Goal: Task Accomplishment & Management: Manage account settings

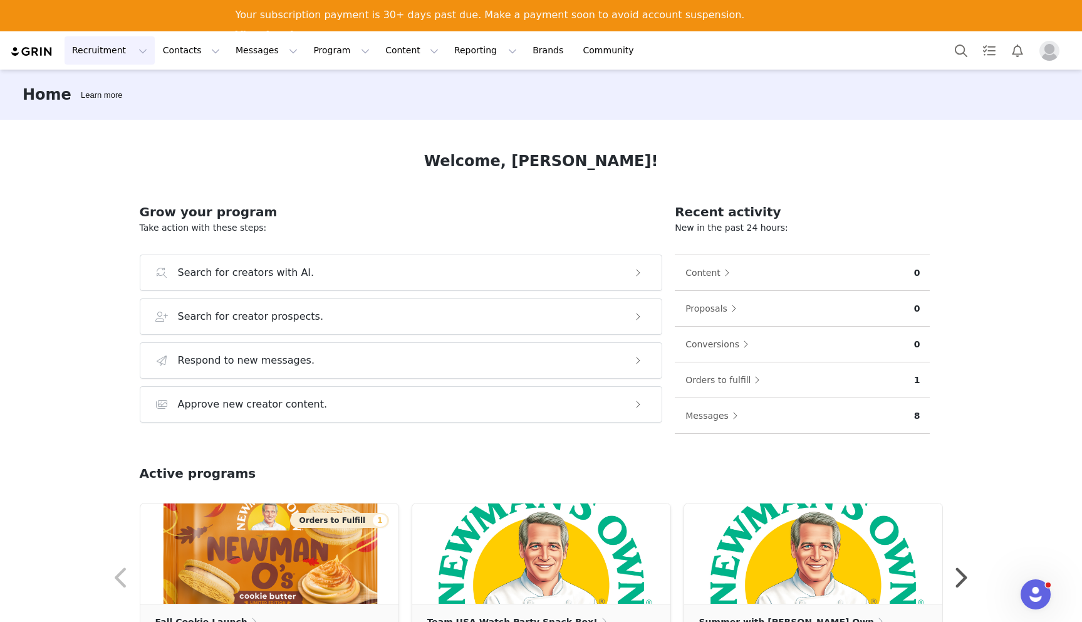
click at [115, 44] on button "Recruitment Recruitment" at bounding box center [110, 50] width 90 height 28
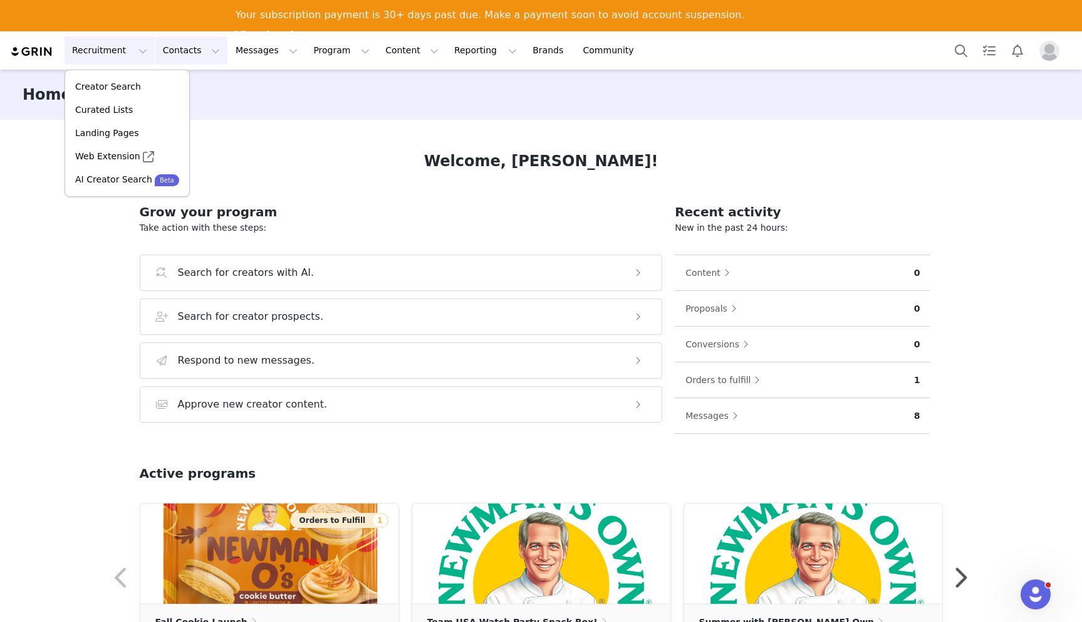
click at [180, 58] on button "Contacts Contacts" at bounding box center [191, 50] width 72 height 28
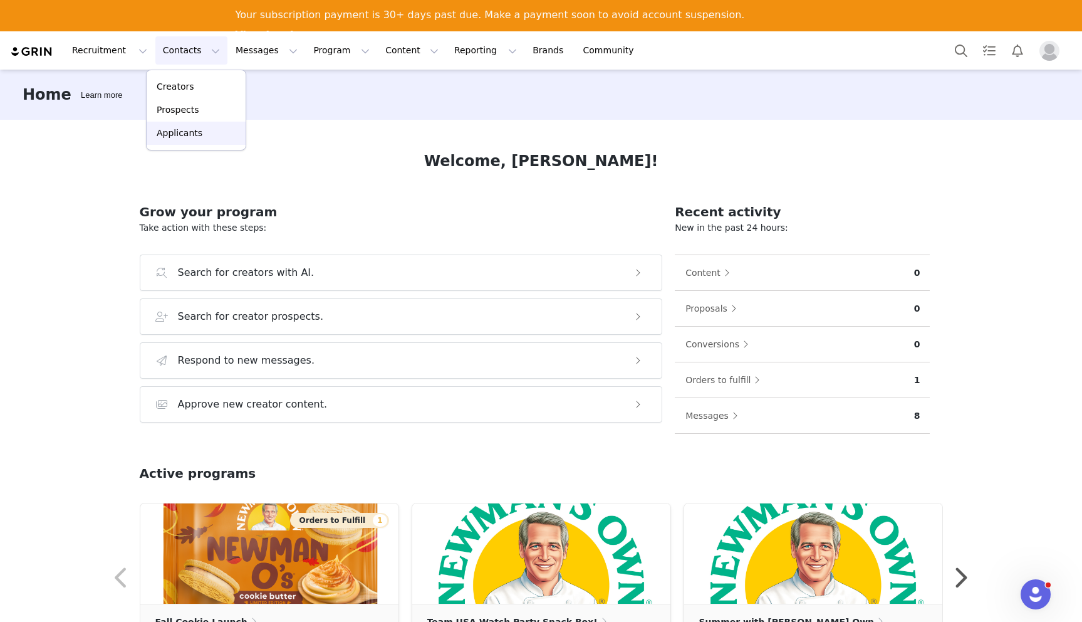
click at [183, 138] on p "Applicants" at bounding box center [180, 133] width 46 height 13
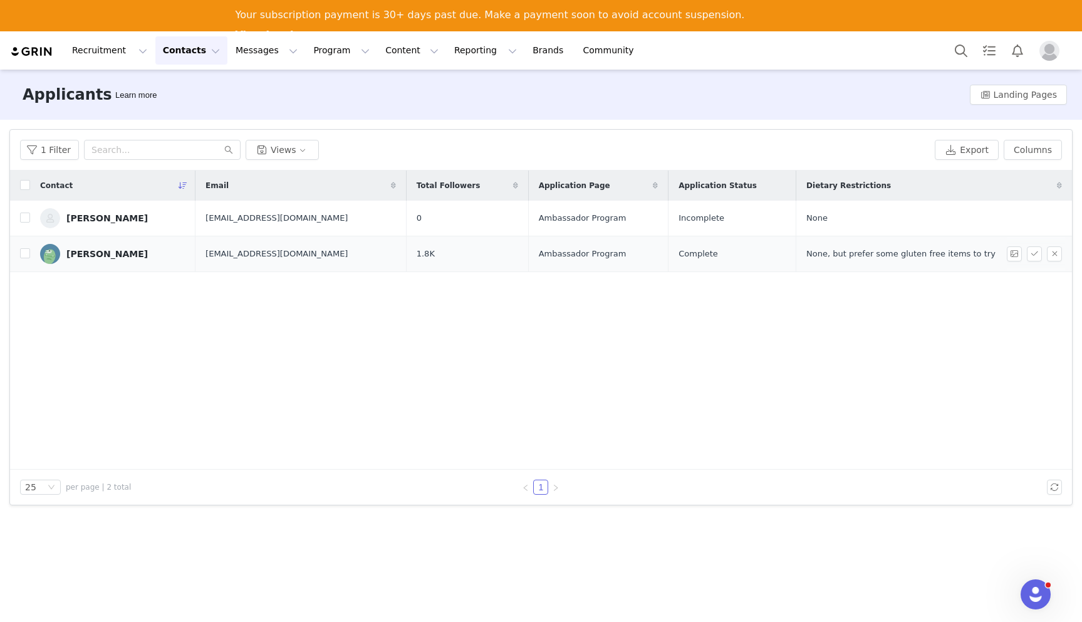
click at [100, 251] on div "[PERSON_NAME]" at bounding box center [106, 254] width 81 height 10
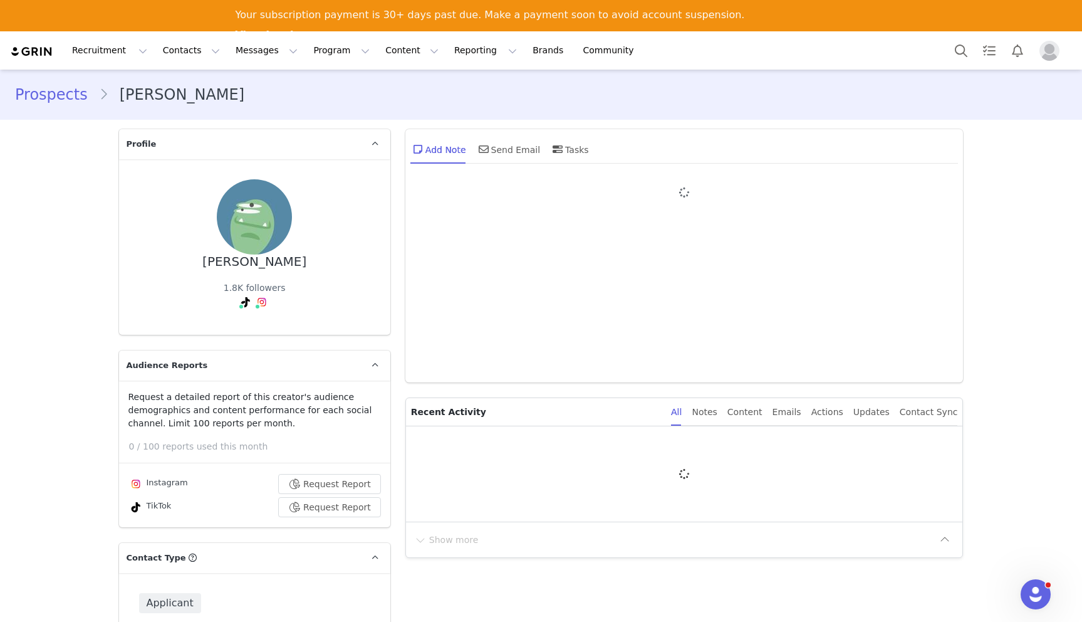
type input "+1 ([GEOGRAPHIC_DATA])"
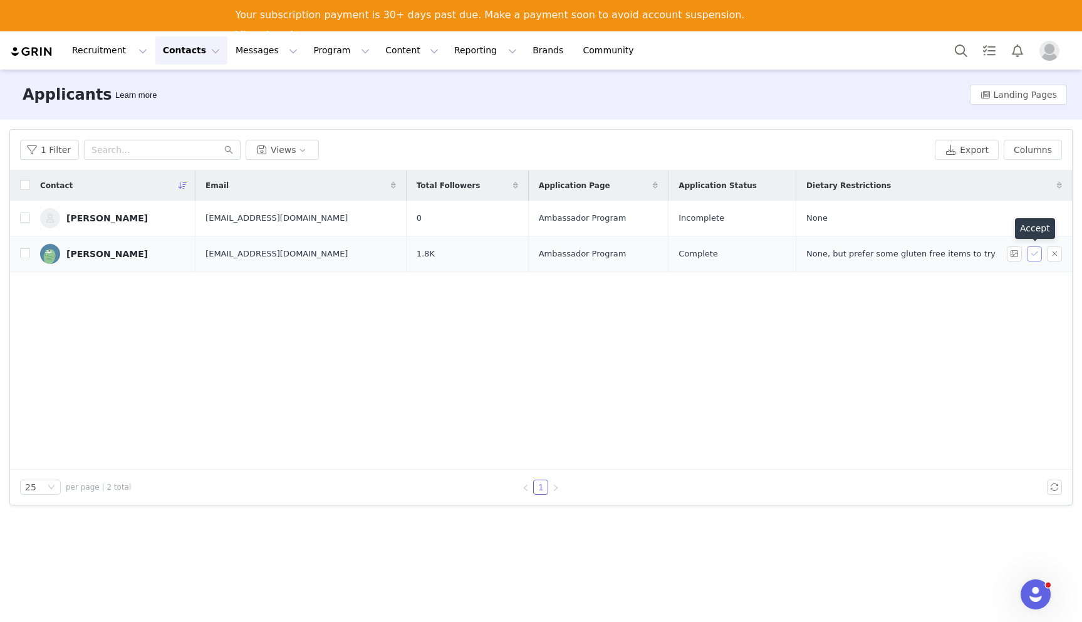
click at [1034, 253] on button "button" at bounding box center [1034, 253] width 15 height 15
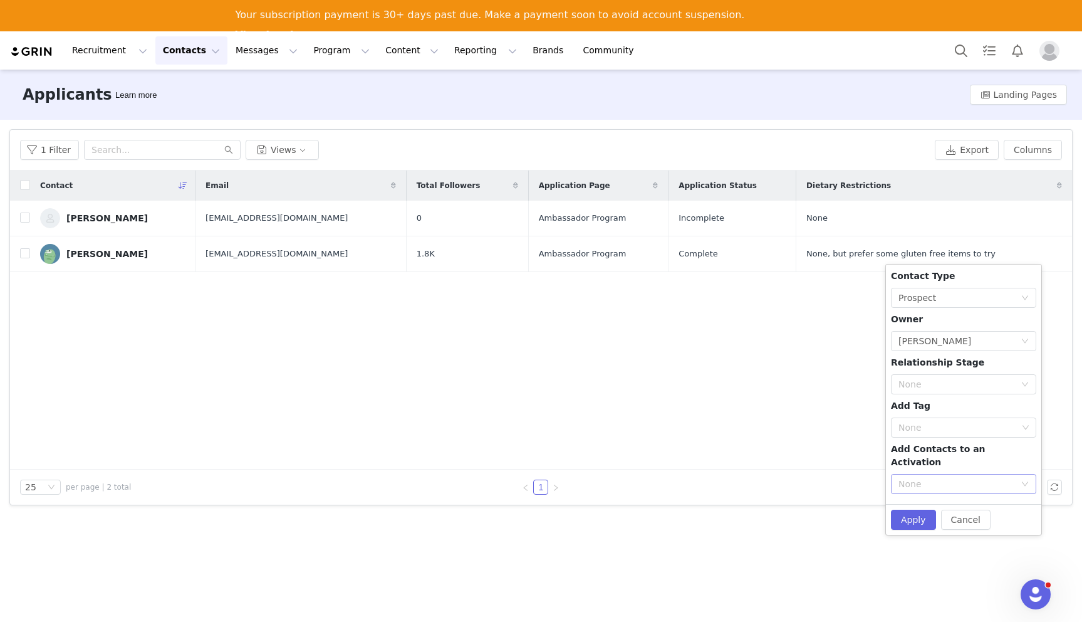
click at [933, 477] on div "None" at bounding box center [956, 483] width 117 height 13
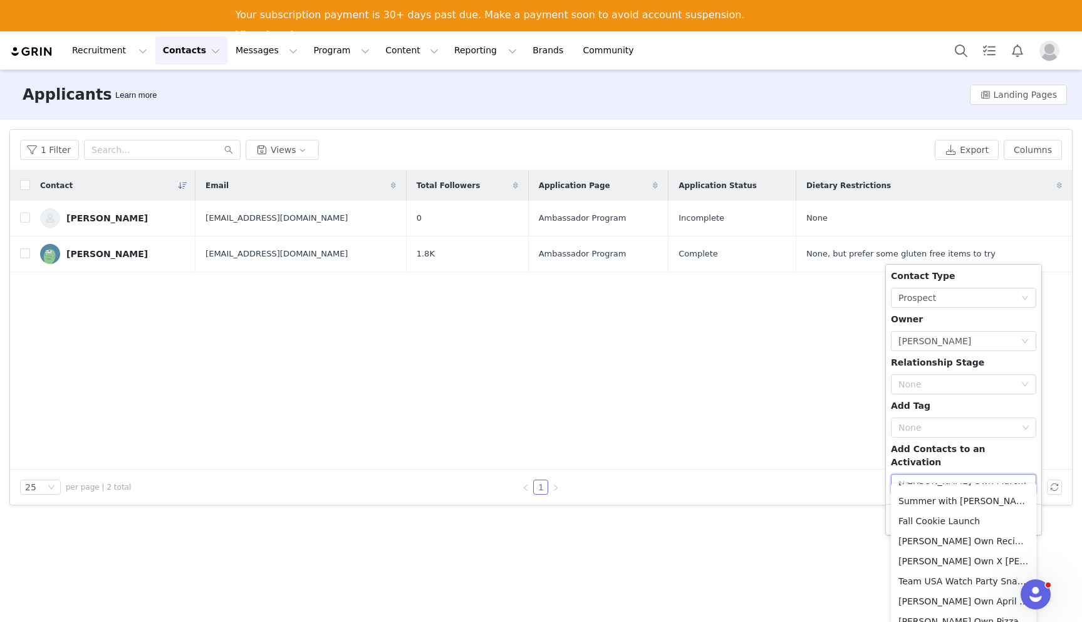
scroll to position [97, 0]
click at [940, 518] on li "Fall Cookie Launch" at bounding box center [963, 519] width 145 height 20
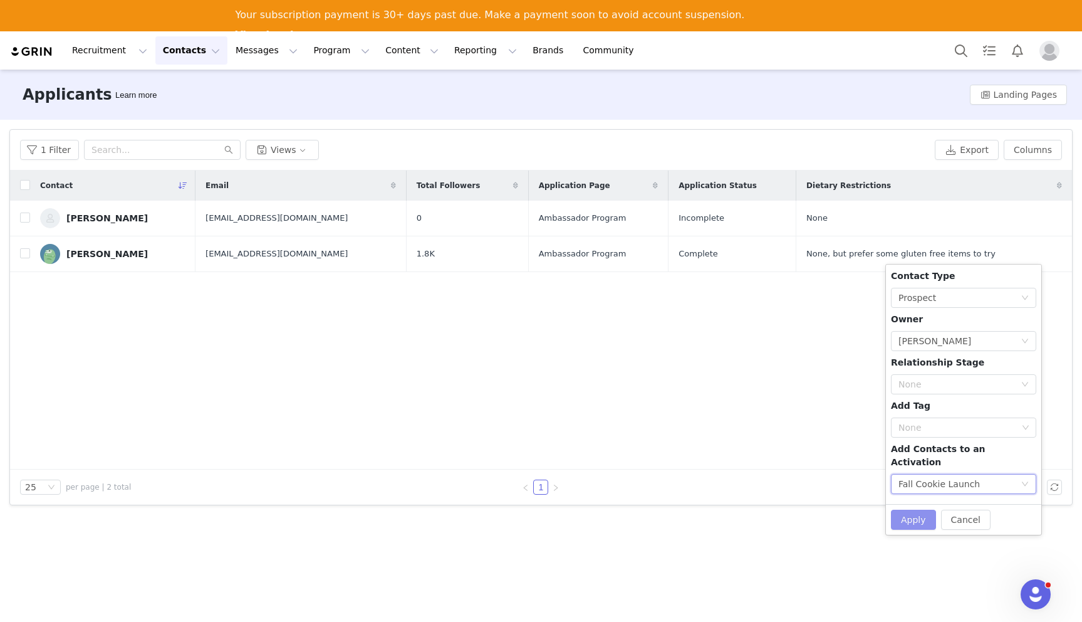
click at [914, 509] on button "Apply" at bounding box center [913, 519] width 45 height 20
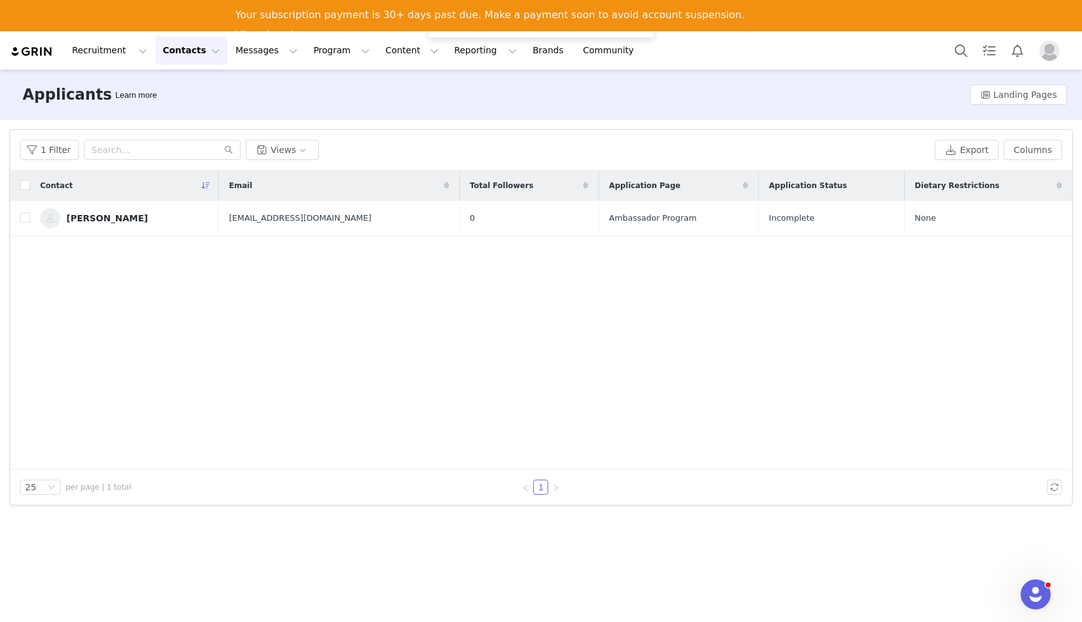
click at [189, 49] on button "Contacts Contacts" at bounding box center [191, 50] width 72 height 28
click at [251, 43] on button "Messages Messages" at bounding box center [266, 50] width 77 height 28
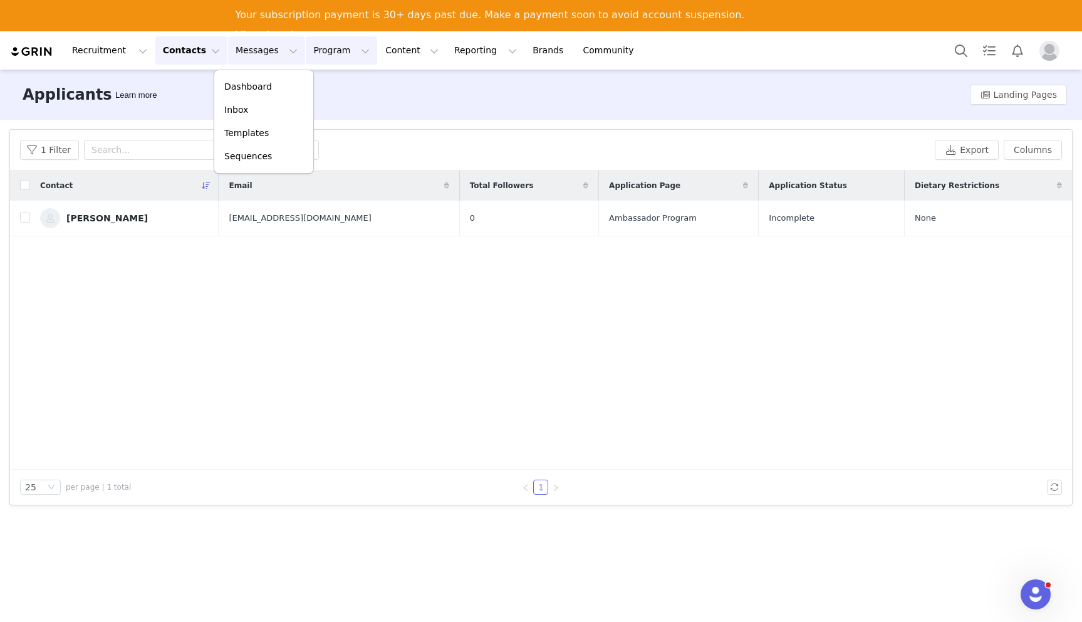
click at [321, 48] on button "Program Program" at bounding box center [341, 50] width 71 height 28
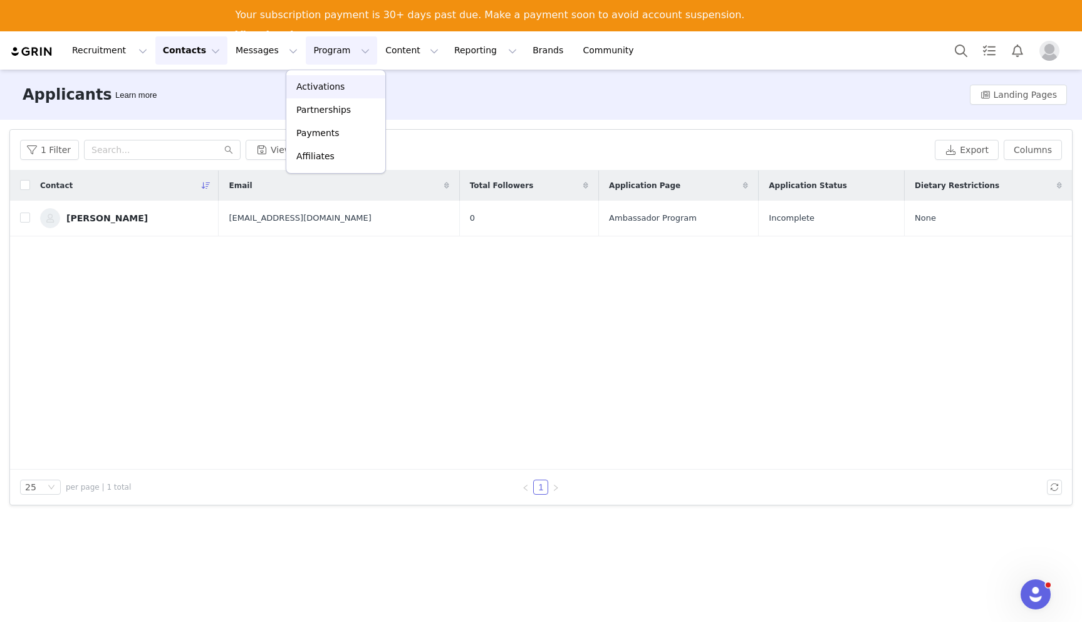
click at [323, 85] on p "Activations" at bounding box center [320, 86] width 48 height 13
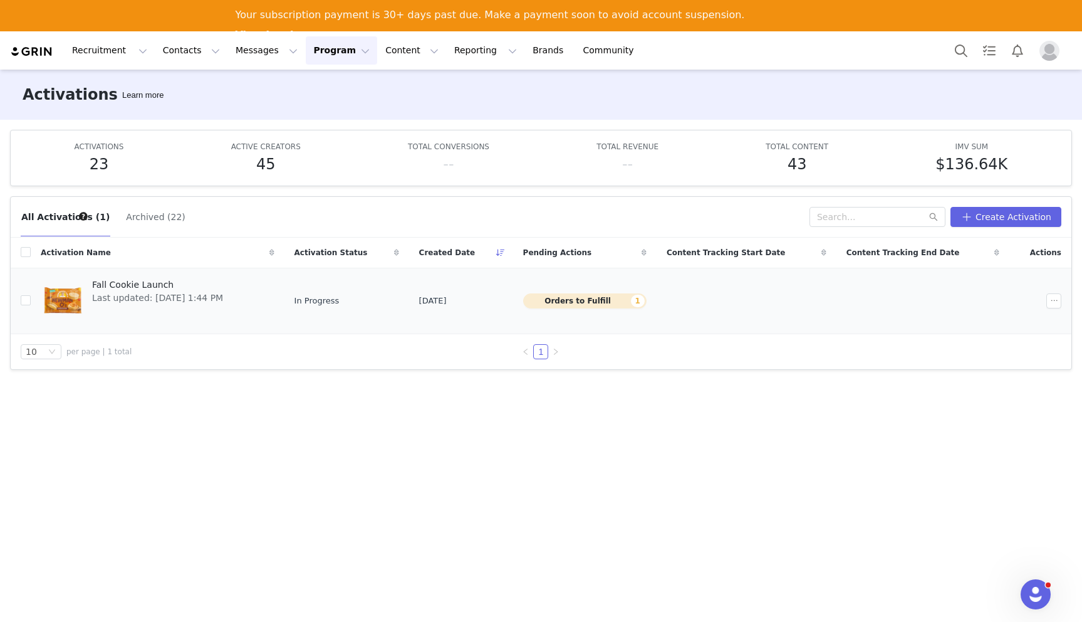
click at [583, 294] on button "Orders to Fulfill 1" at bounding box center [584, 300] width 123 height 15
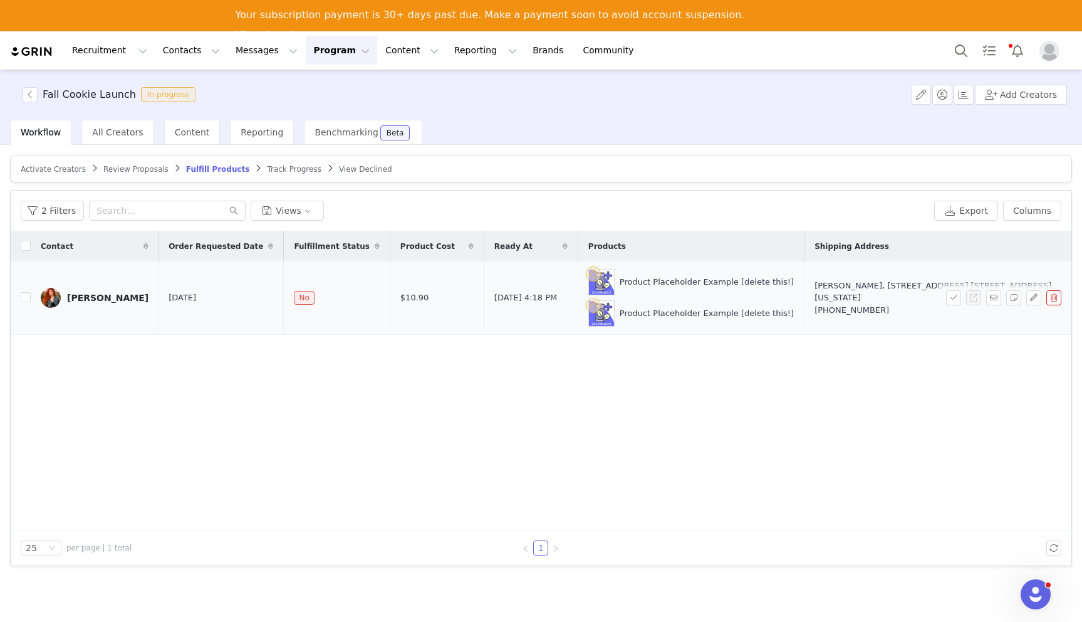
click at [294, 294] on span "No" at bounding box center [304, 298] width 20 height 14
click at [294, 298] on span "No" at bounding box center [304, 298] width 20 height 14
click at [375, 246] on icon at bounding box center [377, 246] width 5 height 8
click at [373, 246] on icon at bounding box center [377, 246] width 9 height 8
click at [950, 298] on button "button" at bounding box center [953, 297] width 15 height 15
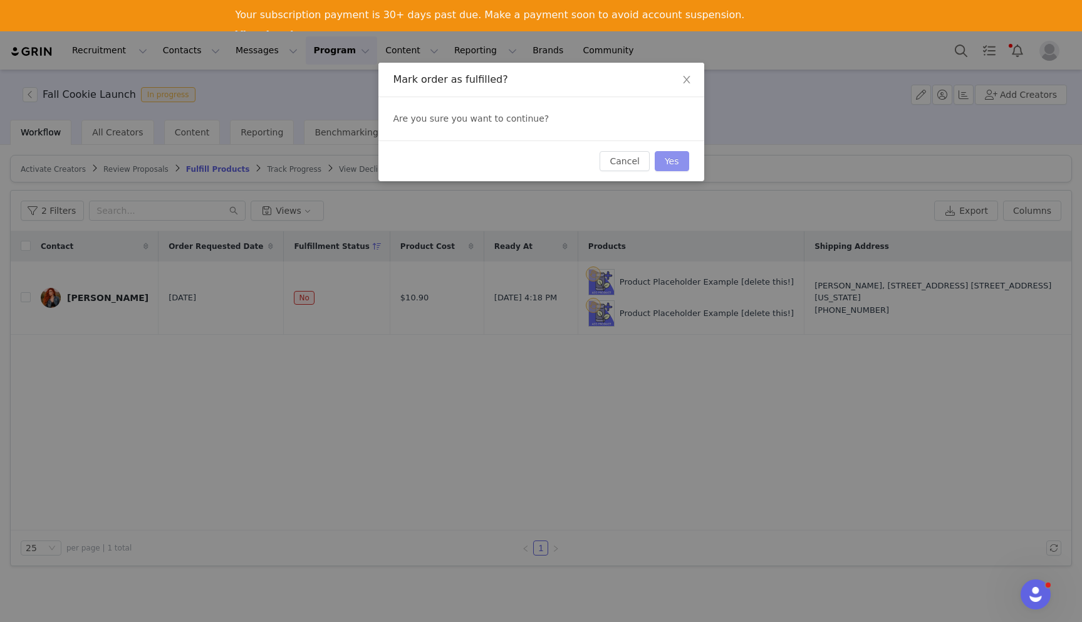
click at [665, 154] on button "Yes" at bounding box center [672, 161] width 34 height 20
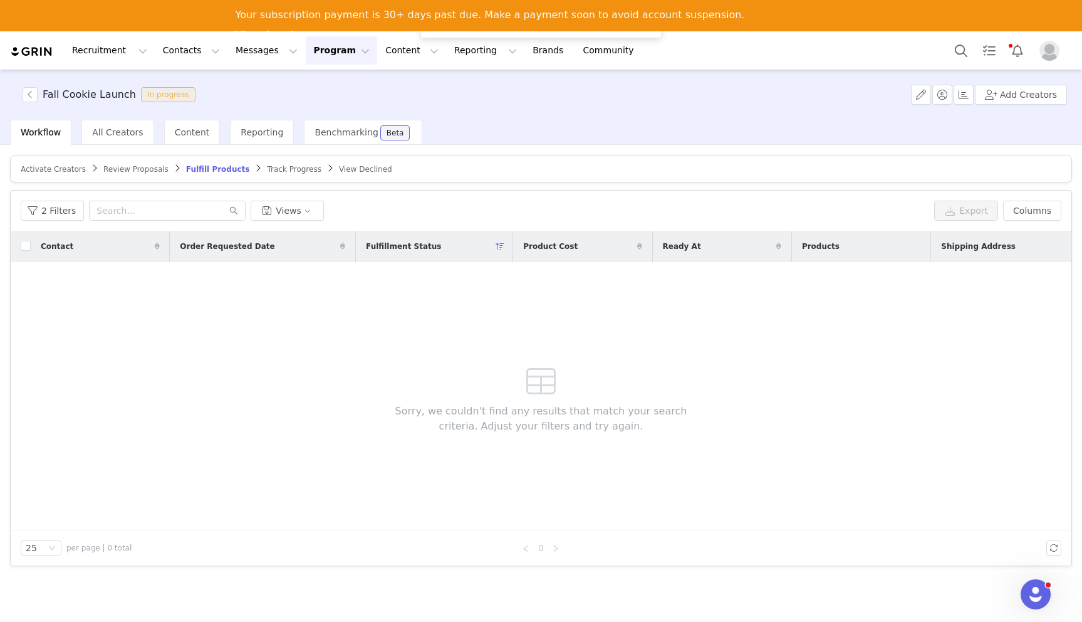
click at [129, 170] on span "Review Proposals" at bounding box center [135, 169] width 65 height 9
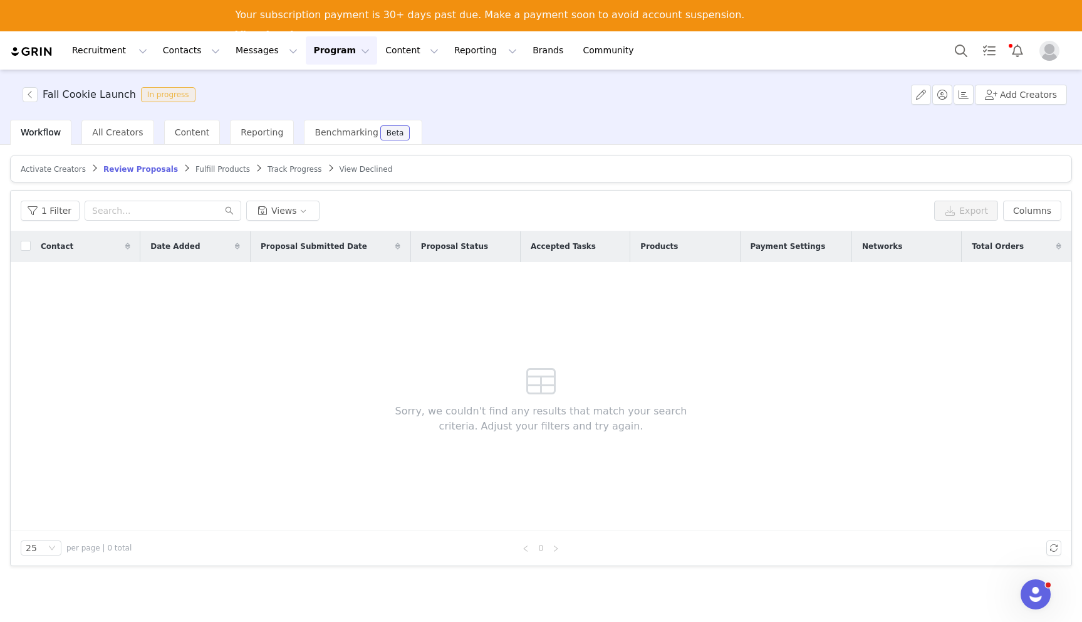
click at [268, 170] on span "Track Progress" at bounding box center [295, 169] width 54 height 9
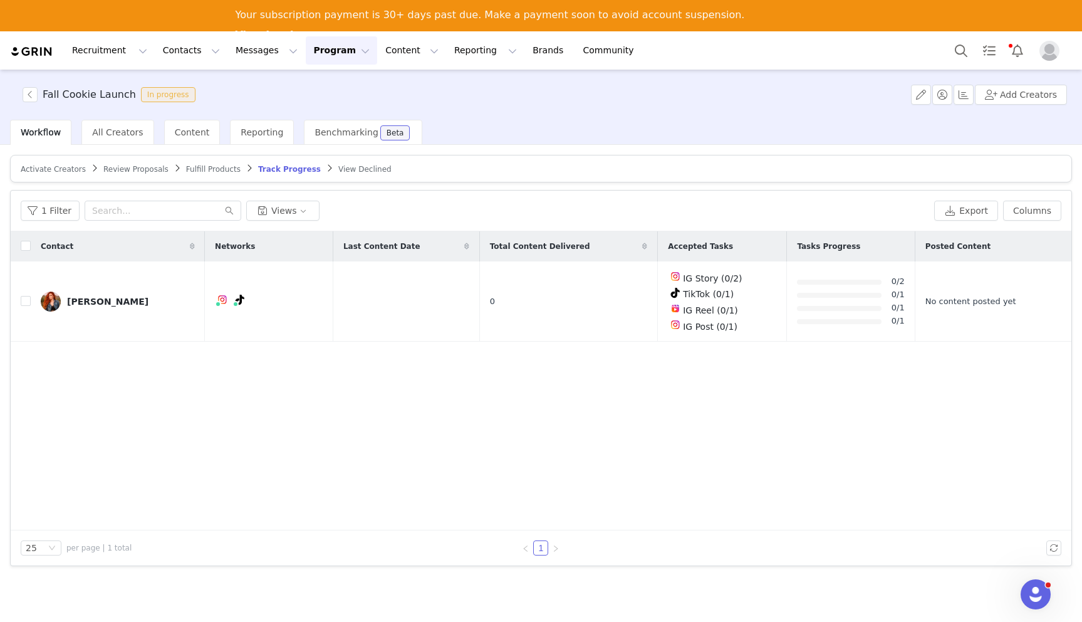
click at [44, 167] on span "Activate Creators" at bounding box center [53, 169] width 65 height 9
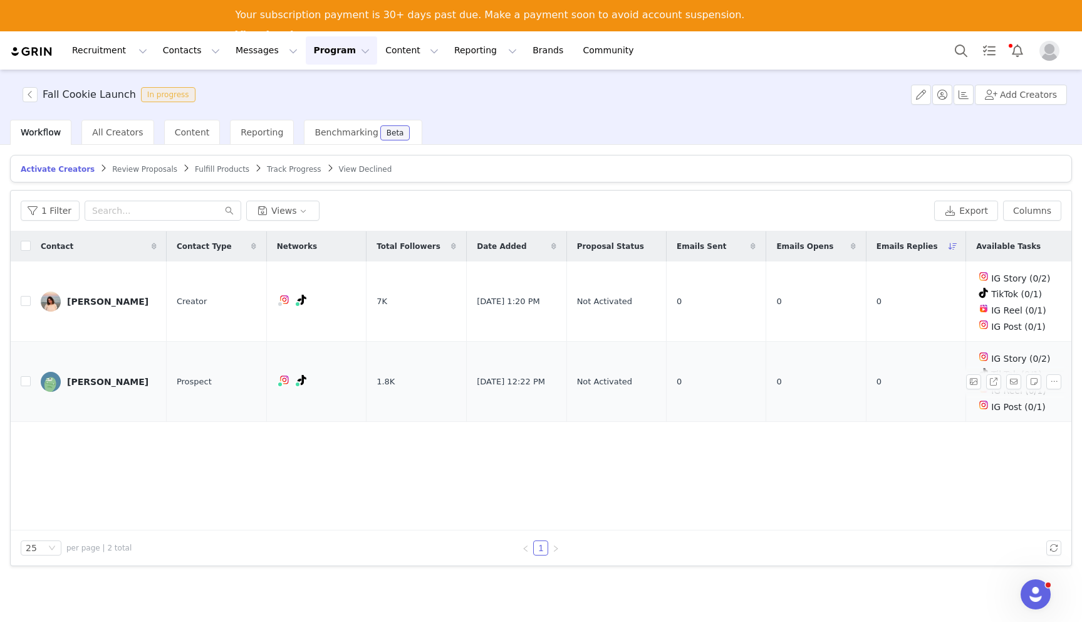
click at [88, 377] on div "[PERSON_NAME]" at bounding box center [107, 382] width 81 height 10
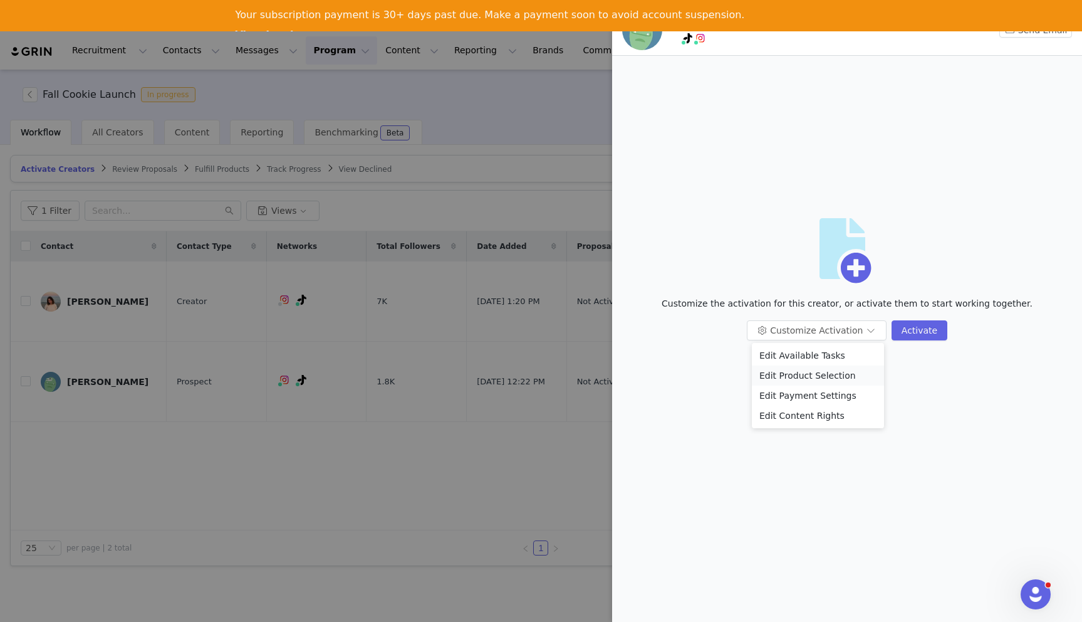
click at [835, 372] on li "Edit Product Selection" at bounding box center [818, 375] width 132 height 20
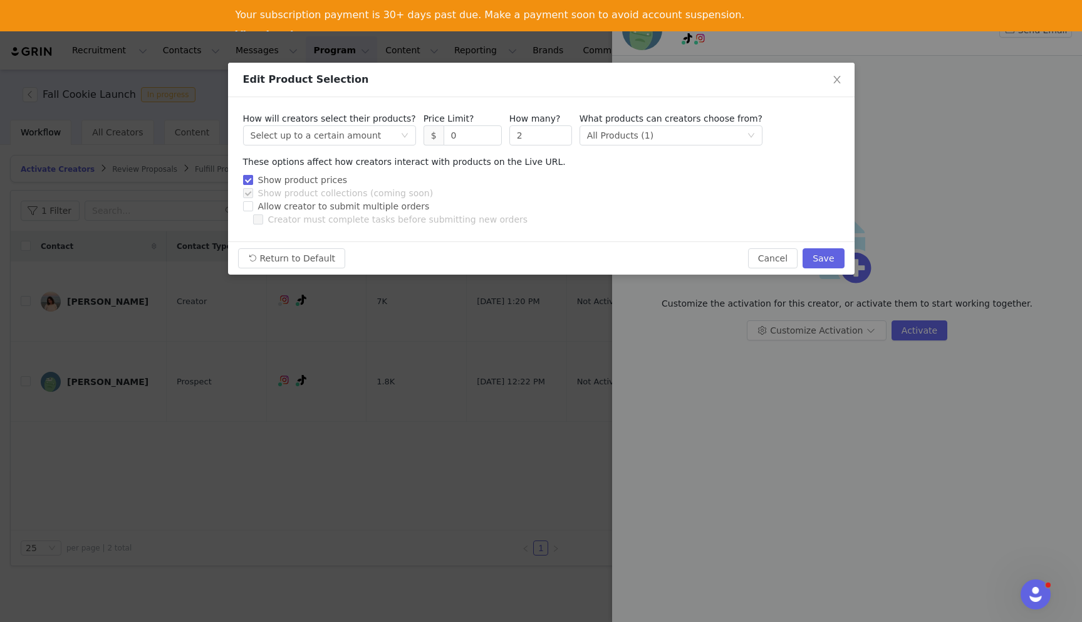
click at [244, 177] on input "Show product prices" at bounding box center [247, 179] width 9 height 9
checkbox input "false"
click at [828, 259] on button "Save" at bounding box center [823, 258] width 41 height 20
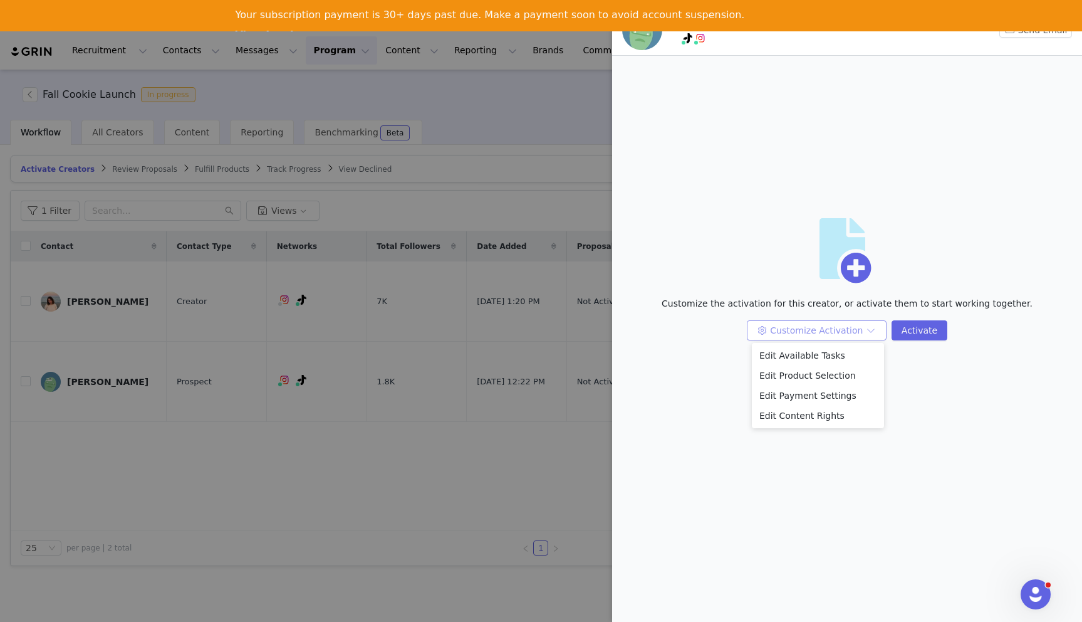
click at [857, 333] on button "Customize Activation" at bounding box center [817, 330] width 140 height 20
click at [848, 396] on li "Edit Payment Settings" at bounding box center [818, 395] width 132 height 20
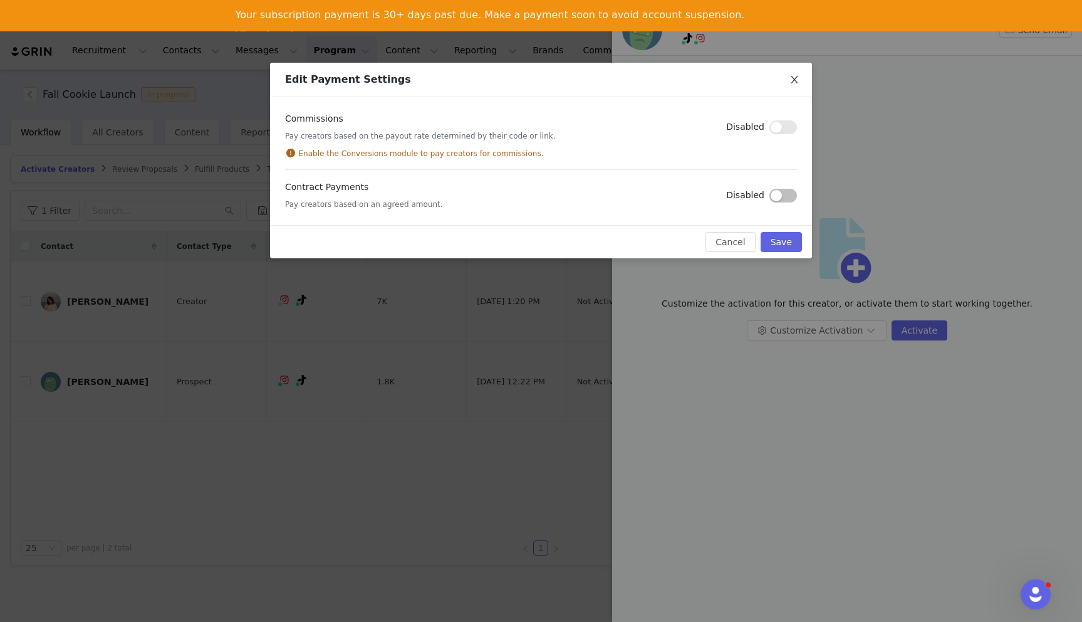
click at [803, 71] on span "Close" at bounding box center [794, 80] width 35 height 35
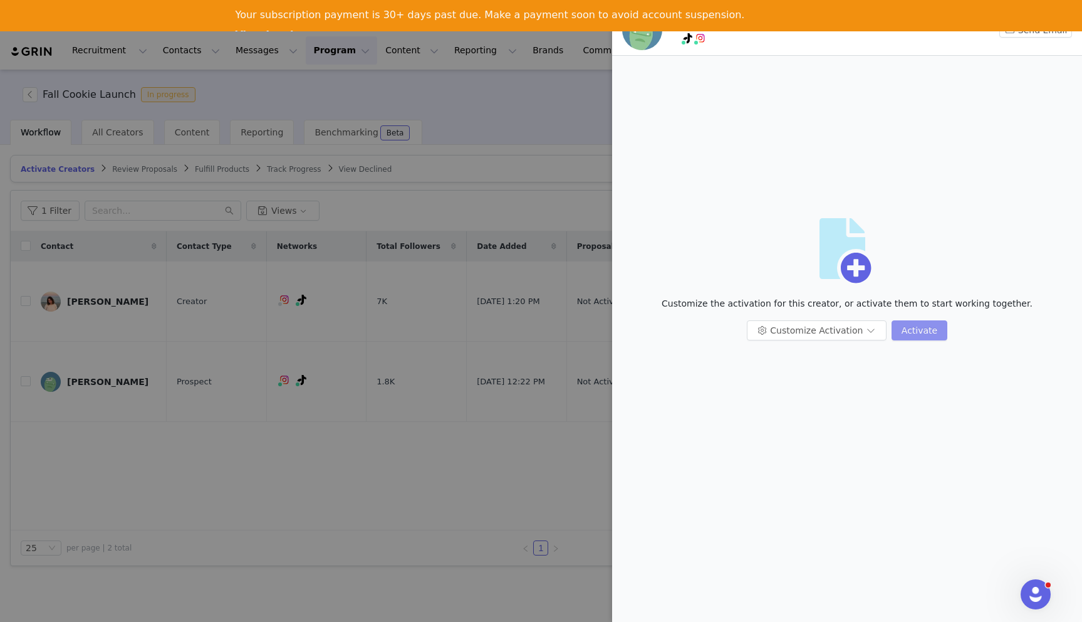
click at [927, 333] on button "Activate" at bounding box center [920, 330] width 56 height 20
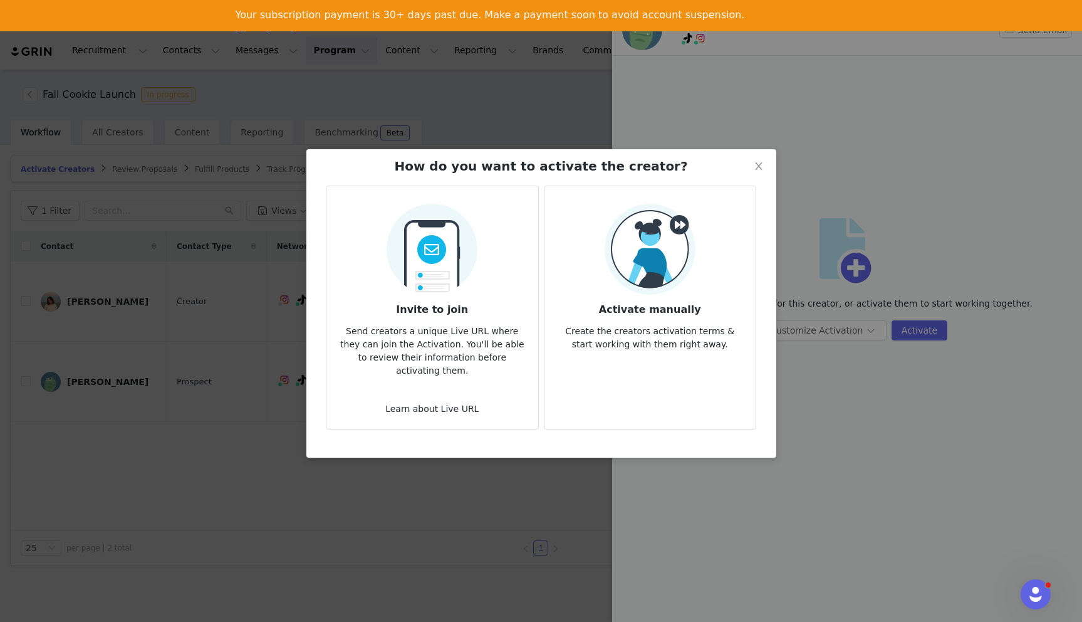
click at [414, 317] on p "Send creators a unique Live URL where they can join the Activation. You'll be a…" at bounding box center [431, 347] width 191 height 60
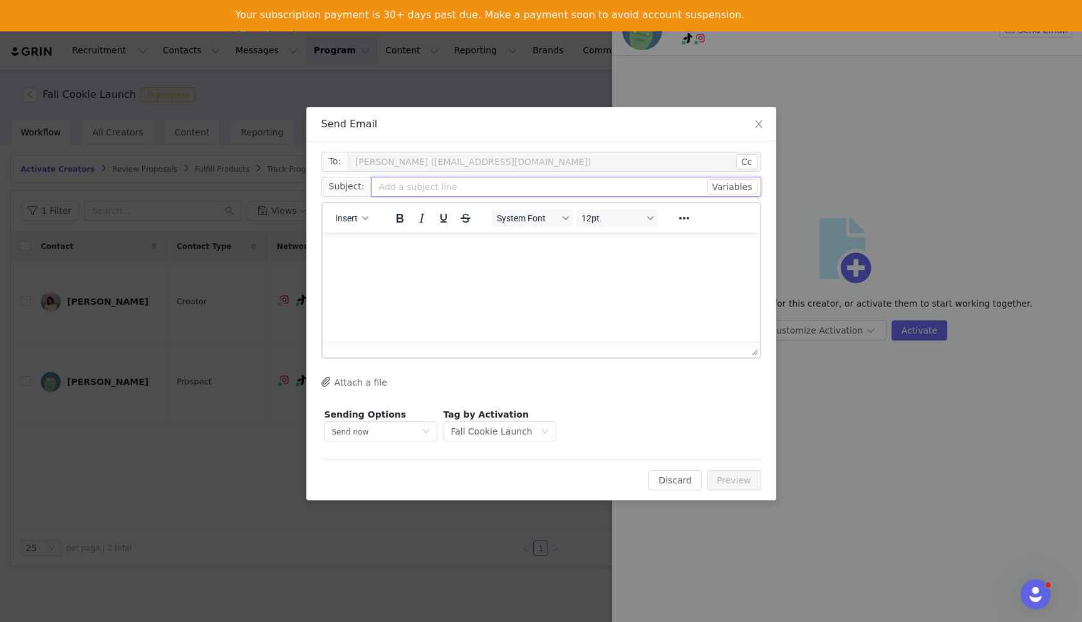
click at [395, 190] on input "text" at bounding box center [567, 187] width 390 height 20
click at [344, 217] on span "Insert" at bounding box center [346, 218] width 23 height 10
click at [348, 239] on div "Insert Template" at bounding box center [397, 239] width 113 height 15
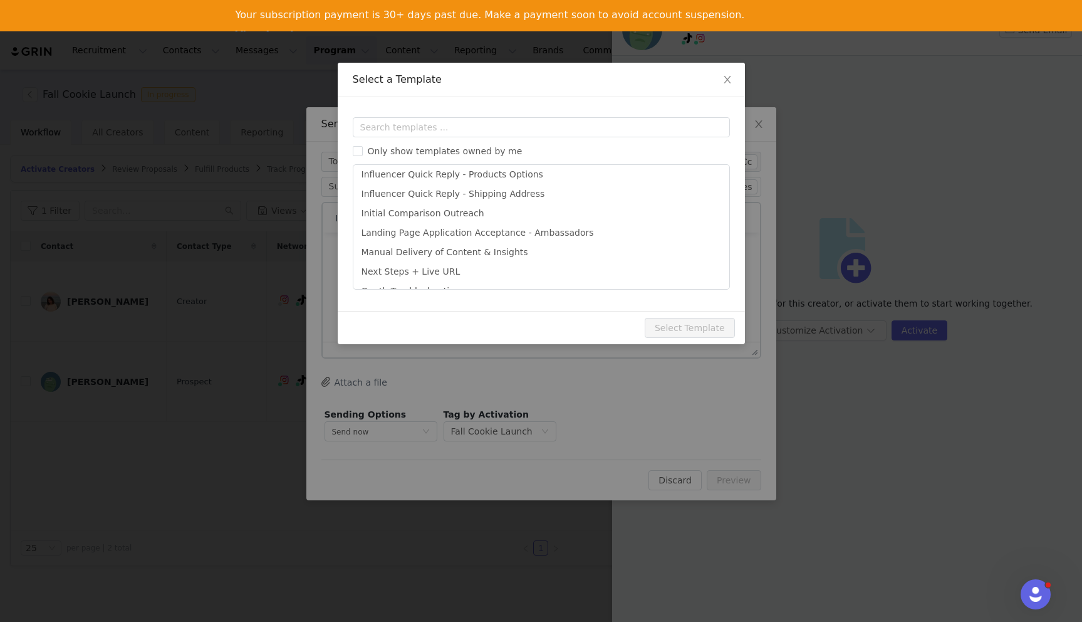
scroll to position [382, 0]
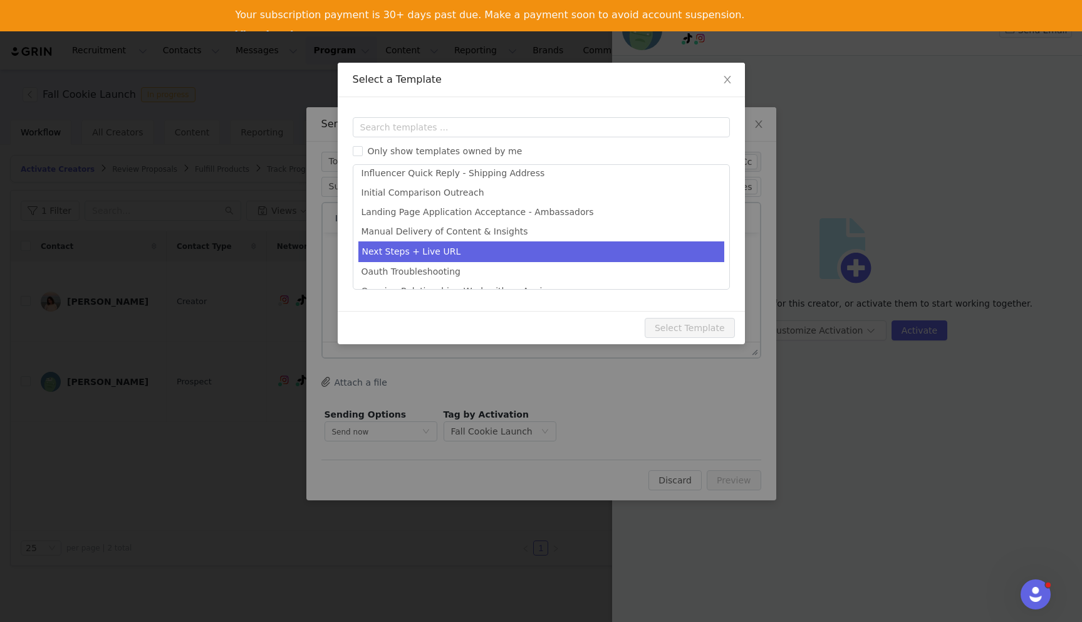
click at [385, 251] on li "Next Steps + Live URL" at bounding box center [541, 251] width 366 height 21
type input "[first_name] [PERSON_NAME] Own | Let’s Collab!"
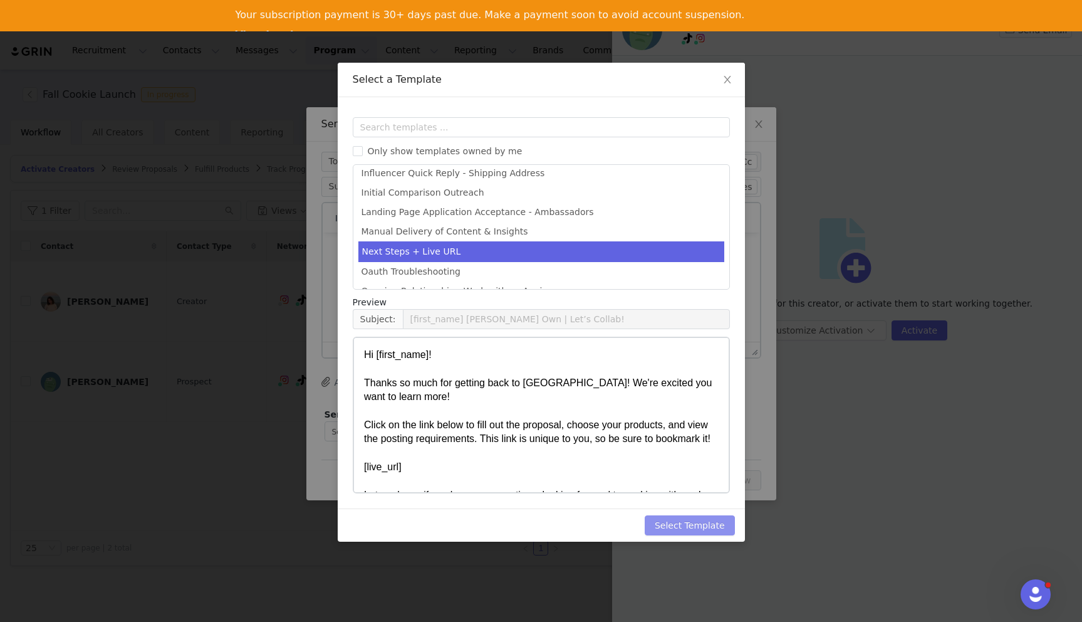
click at [680, 522] on button "Select Template" at bounding box center [690, 525] width 90 height 20
type input "[first_name] [PERSON_NAME] Own | Let’s Collab!"
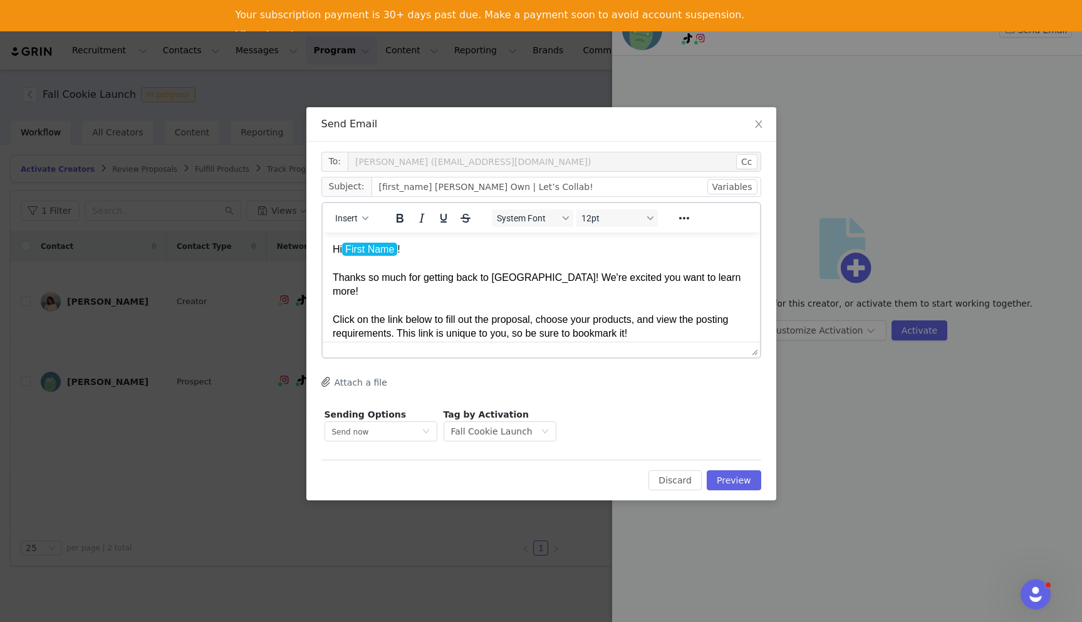
click at [426, 257] on p "Hi First Name ! Thanks so much for getting back to us! We're excited you want t…" at bounding box center [540, 333] width 417 height 182
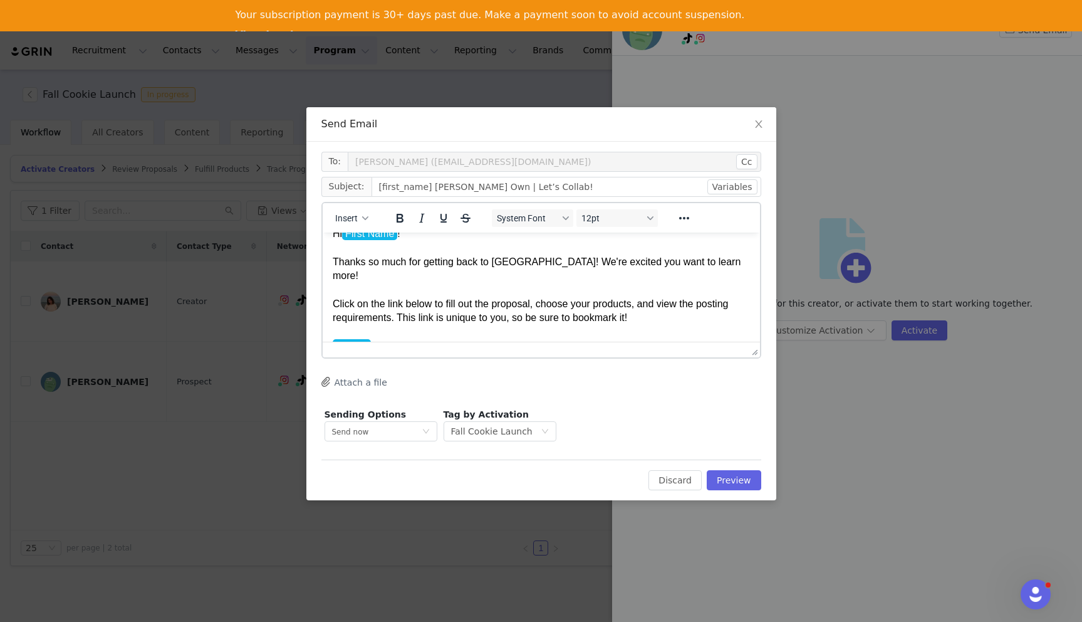
scroll to position [16, 0]
drag, startPoint x: 511, startPoint y: 261, endPoint x: 702, endPoint y: 269, distance: 191.3
click at [702, 269] on p "Hi First Name ! Thanks so much for getting back to us! We're excited you want t…" at bounding box center [540, 317] width 417 height 182
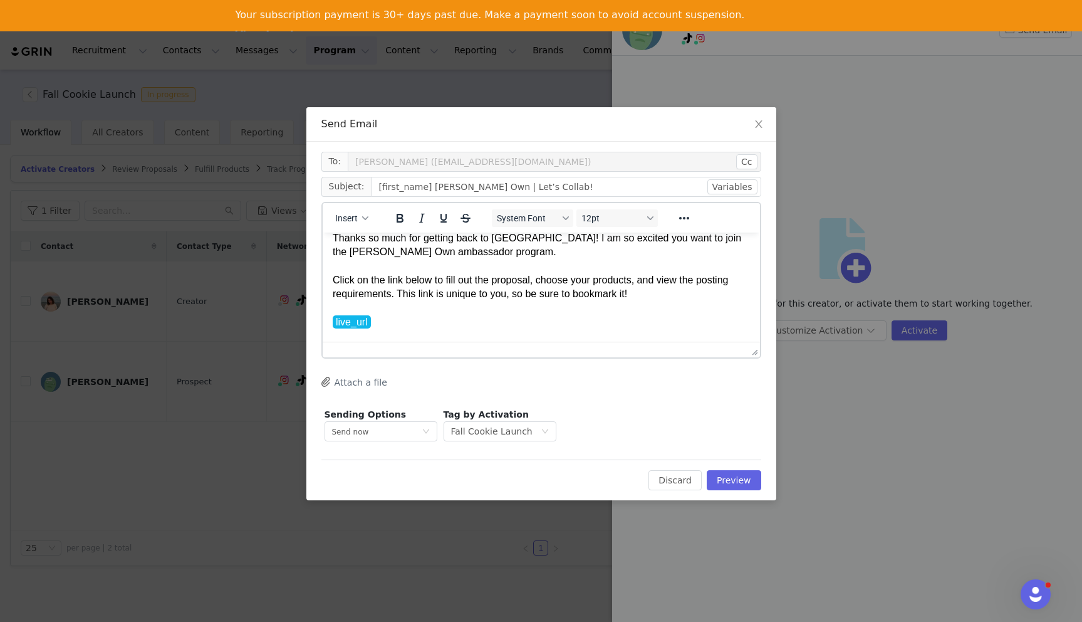
scroll to position [42, 0]
drag, startPoint x: 542, startPoint y: 274, endPoint x: 639, endPoint y: 281, distance: 97.3
click at [639, 281] on p "Hi First Name ! Thanks so much for getting back to us! I am so excited you want…" at bounding box center [540, 291] width 417 height 182
click at [630, 289] on p "Hi First Name ! Thanks so much for getting back to us! I am so excited you want…" at bounding box center [540, 291] width 417 height 182
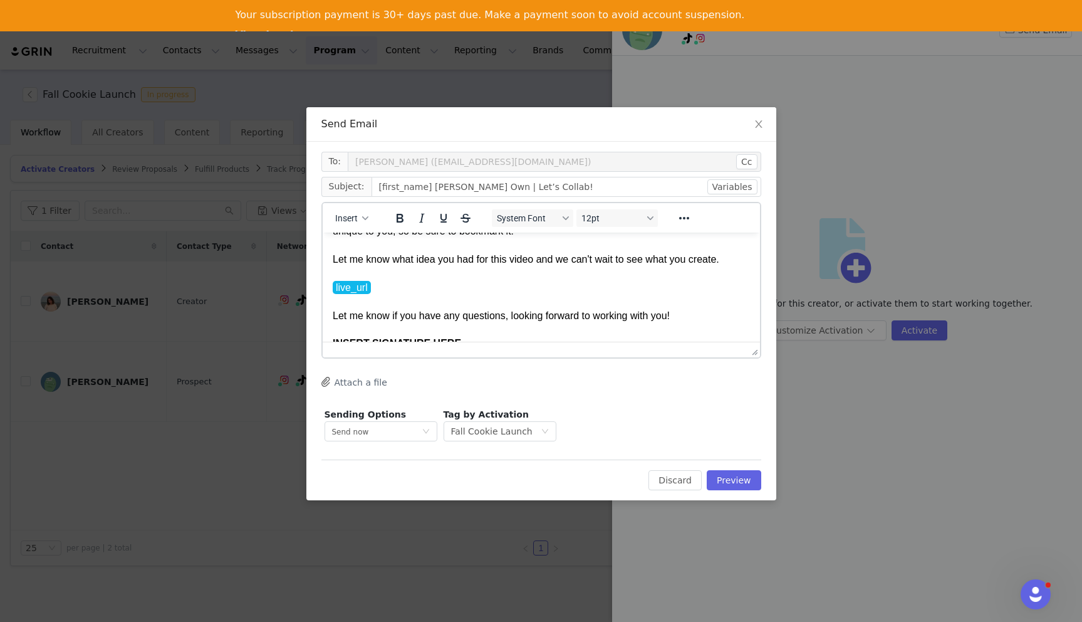
scroll to position [98, 0]
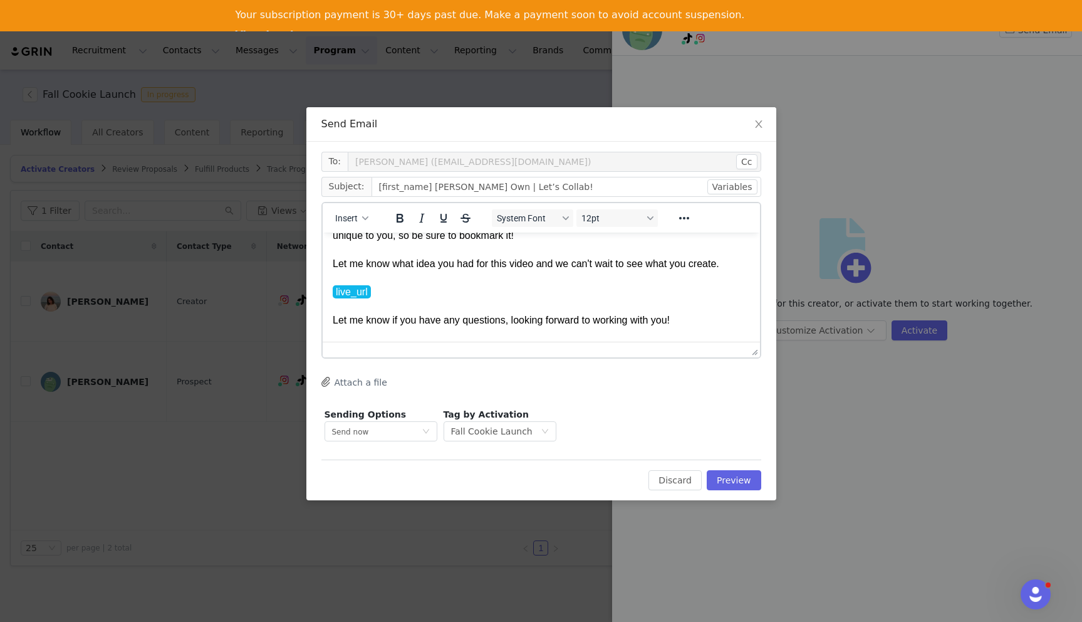
drag, startPoint x: 733, startPoint y: 263, endPoint x: 323, endPoint y: 267, distance: 409.8
click at [323, 267] on html "Hi First Name ! Thanks so much for getting back to us! I am so excited you want…" at bounding box center [540, 249] width 437 height 231
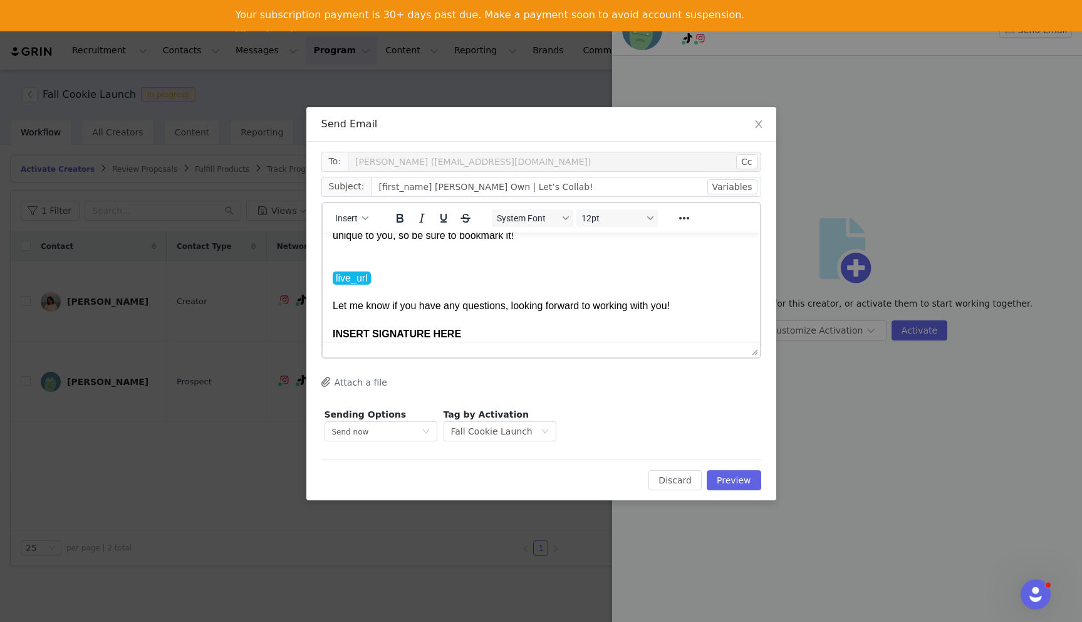
scroll to position [93, 0]
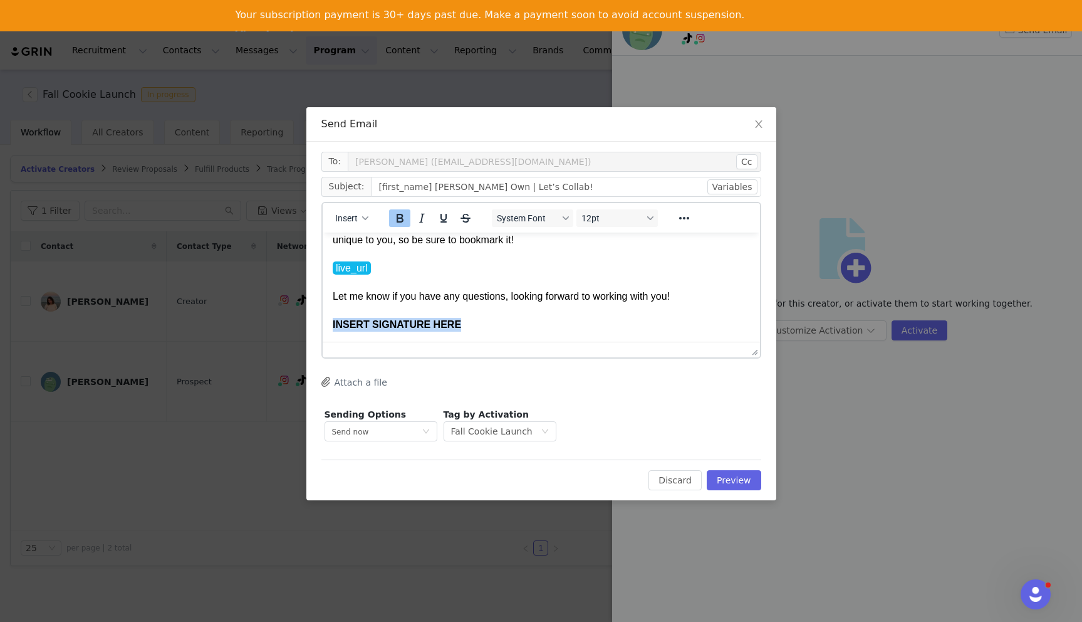
drag, startPoint x: 468, startPoint y: 326, endPoint x: 313, endPoint y: 324, distance: 154.8
click at [322, 324] on html "Hi First Name ! Thanks so much for getting back to us! I am so excited you want…" at bounding box center [540, 239] width 437 height 202
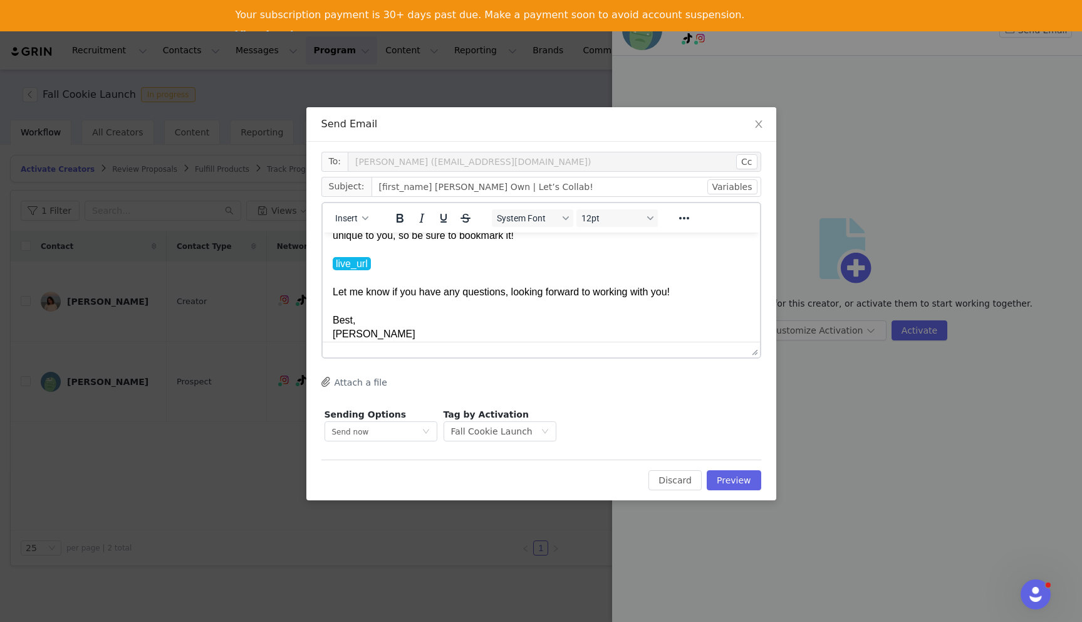
scroll to position [107, 0]
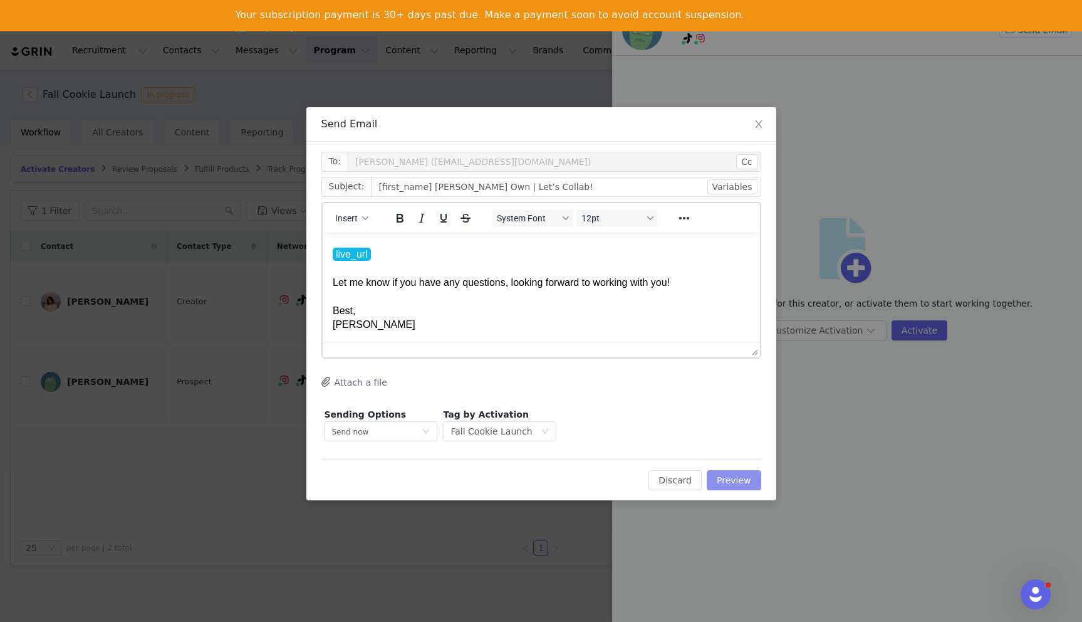
click at [742, 482] on button "Preview" at bounding box center [734, 480] width 55 height 20
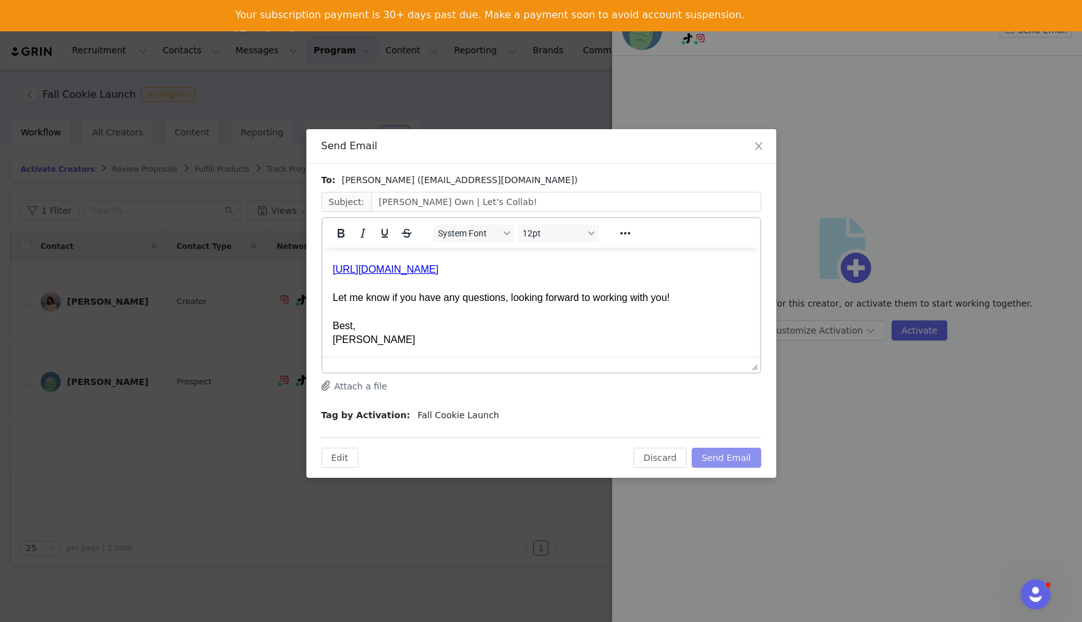
click at [715, 457] on button "Send Email" at bounding box center [727, 457] width 70 height 20
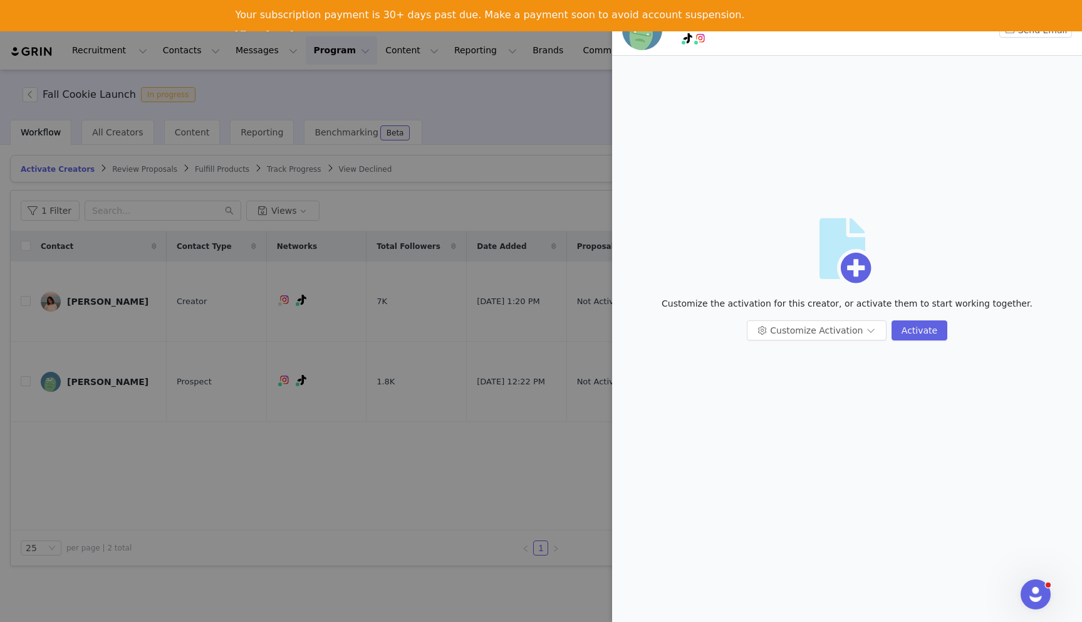
click at [487, 134] on div at bounding box center [541, 311] width 1082 height 622
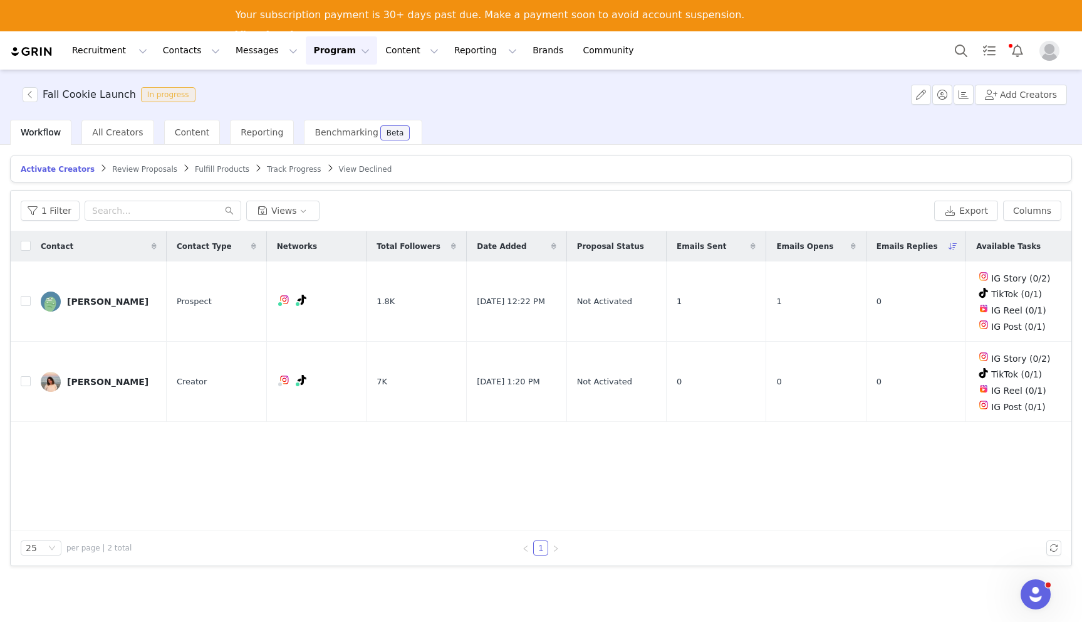
click at [40, 53] on img at bounding box center [32, 52] width 44 height 12
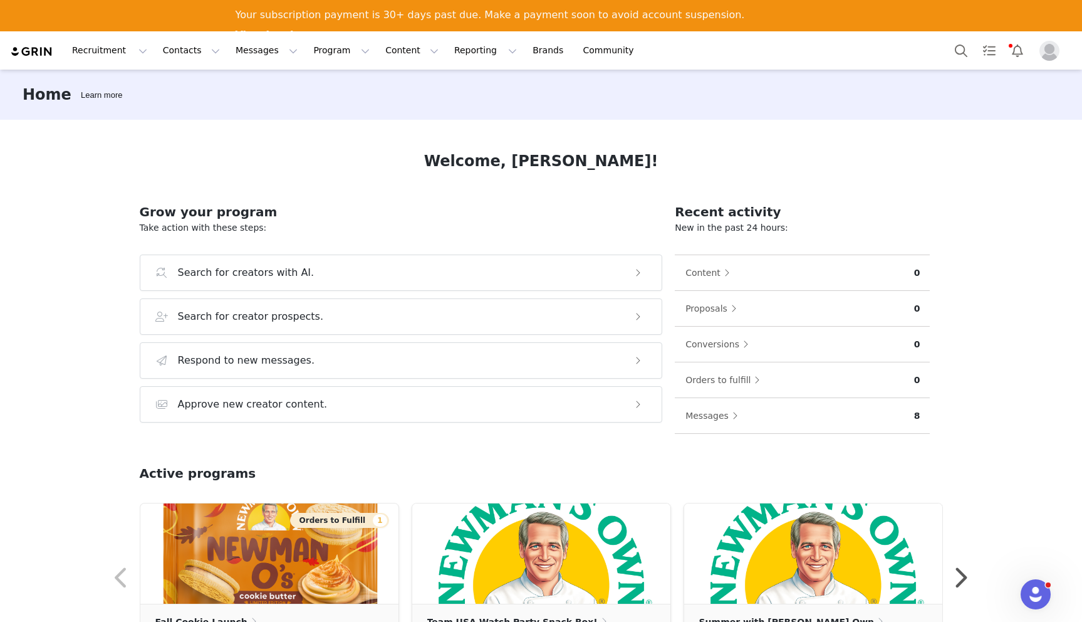
click at [313, 29] on link "View Invoices" at bounding box center [274, 36] width 77 height 14
